Goal: Complete application form: Complete application form

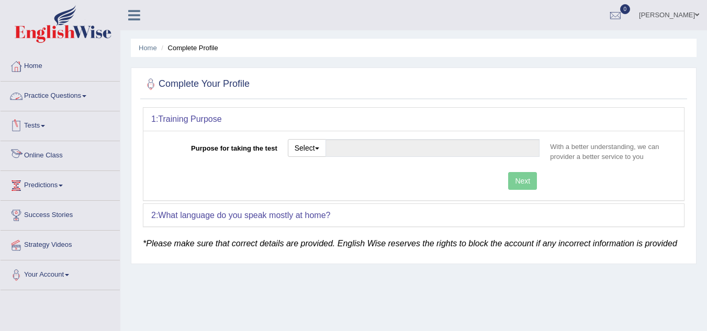
click at [31, 131] on link "Tests" at bounding box center [60, 124] width 119 height 26
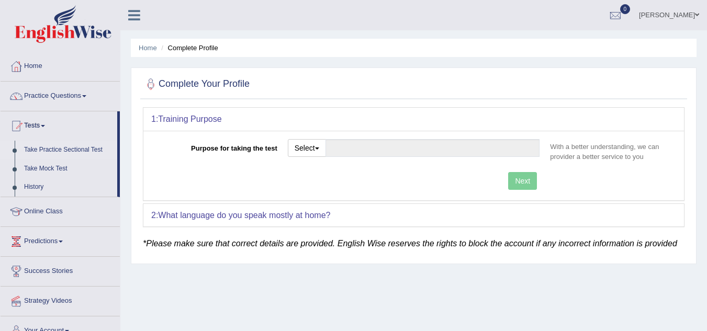
click at [40, 147] on link "Take Practice Sectional Test" at bounding box center [68, 150] width 98 height 19
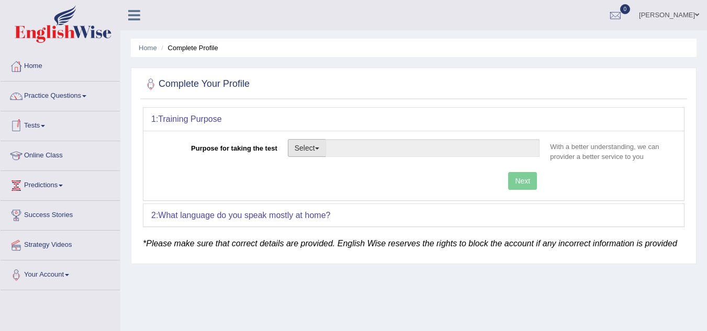
click at [316, 149] on span "button" at bounding box center [317, 148] width 4 height 2
click at [237, 264] on div "Complete Your Profile 1: Training Purpose Purpose for taking the test Select St…" at bounding box center [413, 165] width 565 height 197
click at [43, 128] on link "Tests" at bounding box center [60, 124] width 119 height 26
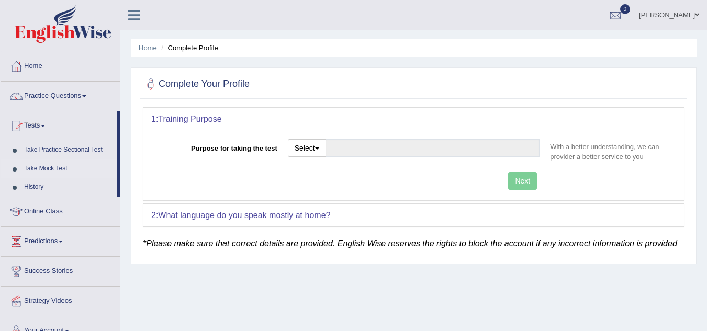
click at [48, 170] on link "Take Mock Test" at bounding box center [68, 169] width 98 height 19
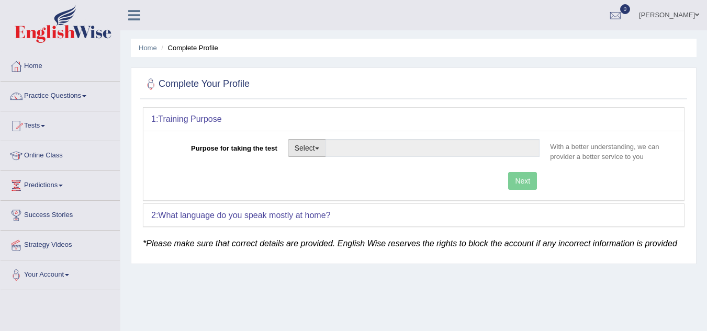
click at [322, 147] on button "Select" at bounding box center [307, 148] width 38 height 18
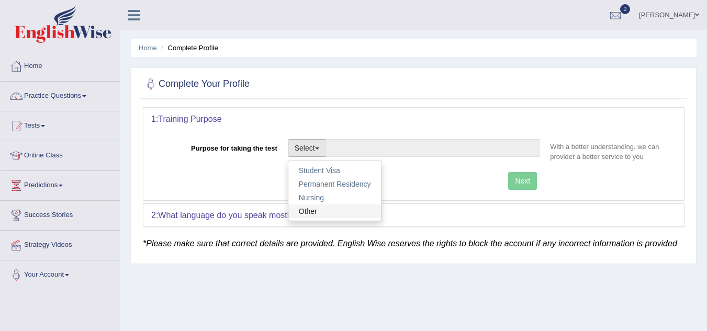
click at [317, 215] on link "Other" at bounding box center [334, 211] width 93 height 14
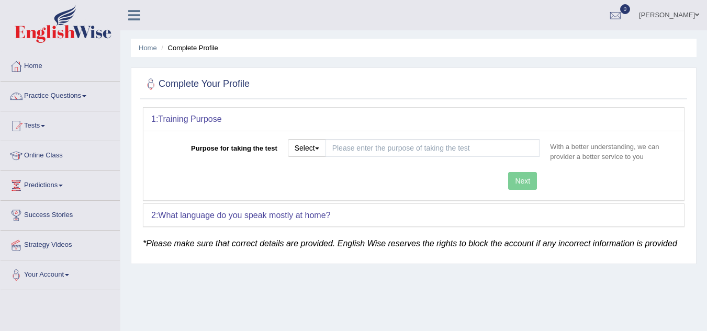
click at [526, 184] on div "Next" at bounding box center [347, 182] width 393 height 20
click at [318, 153] on button "Select" at bounding box center [307, 148] width 38 height 18
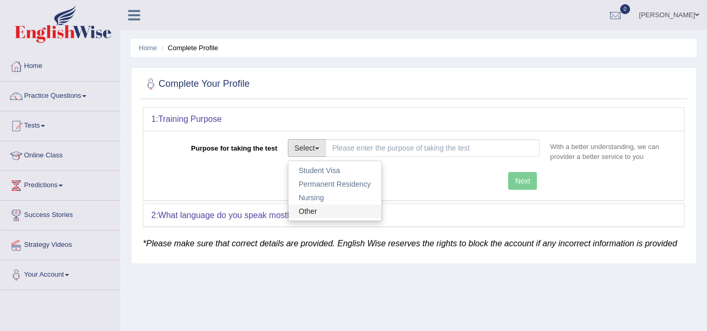
click at [312, 212] on link "Other" at bounding box center [334, 211] width 93 height 14
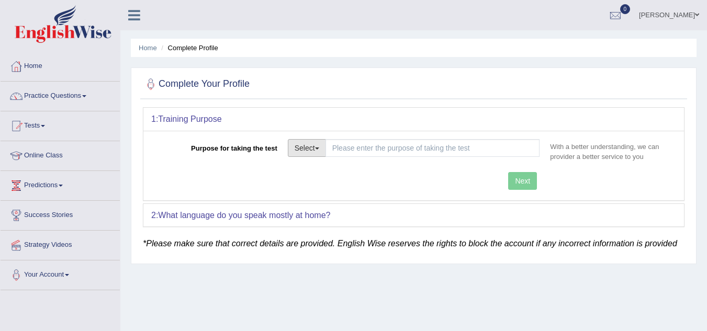
click at [313, 153] on button "Select" at bounding box center [307, 148] width 38 height 18
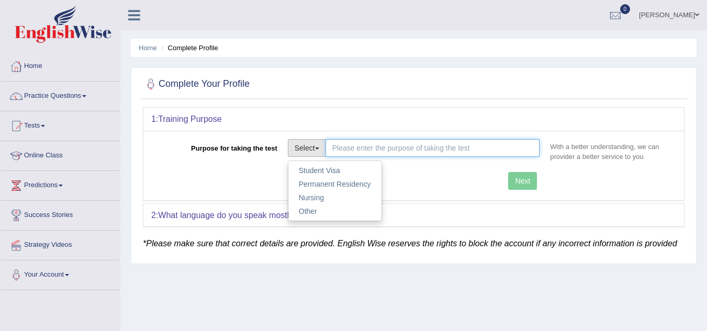
click at [354, 147] on input "Purpose for taking the test" at bounding box center [432, 148] width 214 height 18
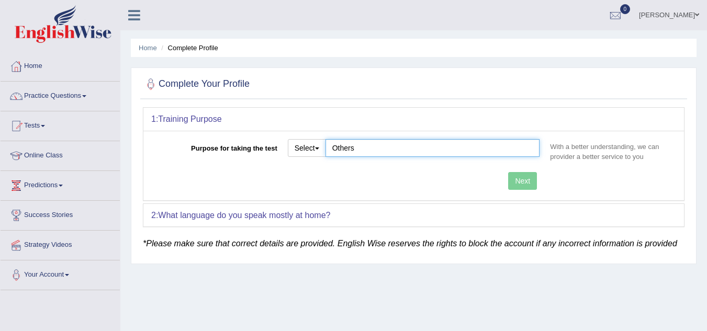
type input "Others"
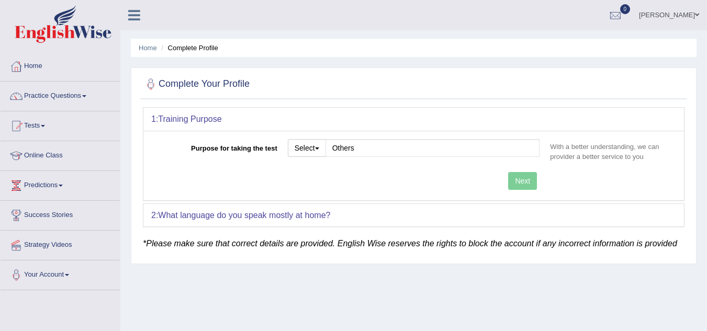
click at [530, 175] on div "Purpose for taking the test Select Student Visa Permanent Residency Nursing Oth…" at bounding box center [413, 166] width 540 height 70
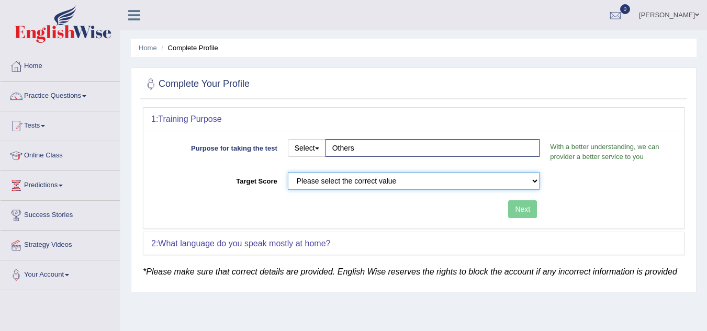
click at [432, 181] on select "Please select the correct value 50 (6 bands) 58 (6.5 bands) 65 (7 bands) 79 (8 …" at bounding box center [414, 181] width 252 height 18
select select "79"
click at [288, 172] on select "Please select the correct value 50 (6 bands) 58 (6.5 bands) 65 (7 bands) 79 (8 …" at bounding box center [414, 181] width 252 height 18
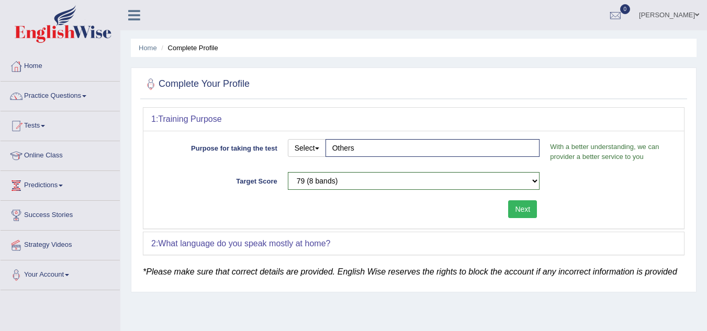
click at [520, 211] on button "Next" at bounding box center [522, 209] width 29 height 18
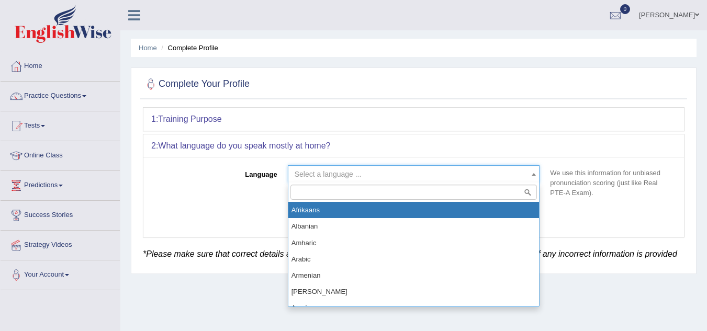
click at [526, 177] on span "Select a language ..." at bounding box center [410, 174] width 232 height 10
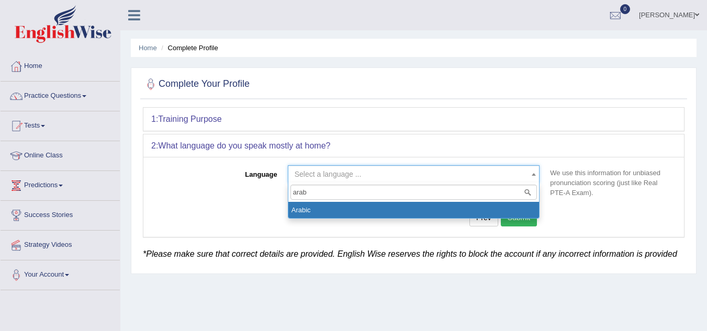
type input "arab"
select select "Arabic"
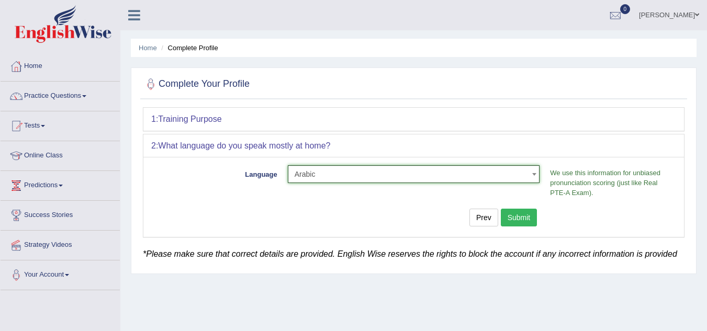
click at [523, 218] on button "Submit" at bounding box center [518, 218] width 37 height 18
